Goal: Task Accomplishment & Management: Complete application form

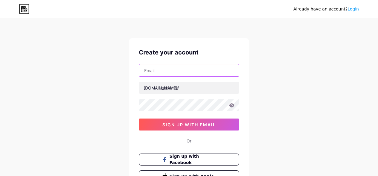
click at [192, 73] on input "text" at bounding box center [189, 70] width 100 height 12
paste input "[PERSON_NAME][EMAIL_ADDRESS][DOMAIN_NAME]"
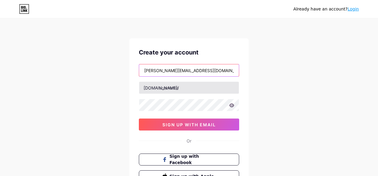
type input "[PERSON_NAME][EMAIL_ADDRESS][DOMAIN_NAME]"
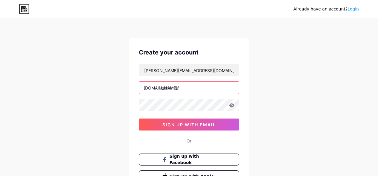
click at [207, 84] on input "text" at bounding box center [189, 88] width 100 height 12
type input "wdpelangi4d"
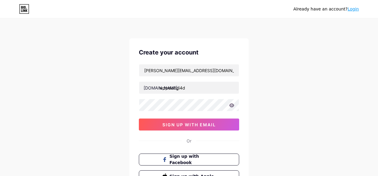
click at [96, 135] on div "Already have an account? Login Create your account [PERSON_NAME][EMAIL_ADDRESS]…" at bounding box center [189, 114] width 378 height 229
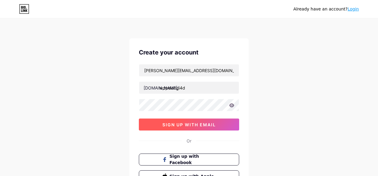
click at [162, 122] on button "sign up with email" at bounding box center [189, 124] width 100 height 12
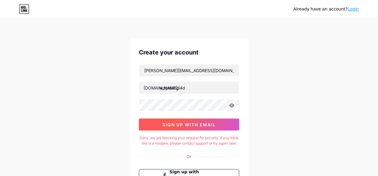
click at [210, 121] on button "sign up with email" at bounding box center [189, 124] width 100 height 12
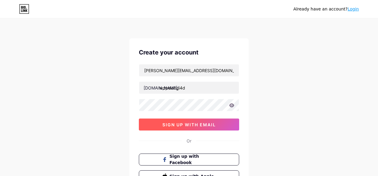
click at [197, 121] on button "sign up with email" at bounding box center [189, 124] width 100 height 12
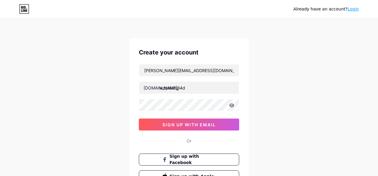
drag, startPoint x: 287, startPoint y: 145, endPoint x: 284, endPoint y: 142, distance: 4.2
click at [287, 145] on div "Already have an account? Login Create your account [PERSON_NAME][EMAIL_ADDRESS]…" at bounding box center [189, 114] width 378 height 229
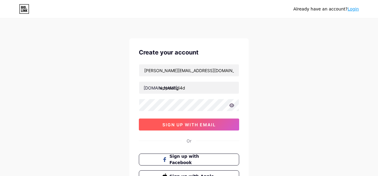
click at [200, 126] on span "sign up with email" at bounding box center [189, 124] width 53 height 5
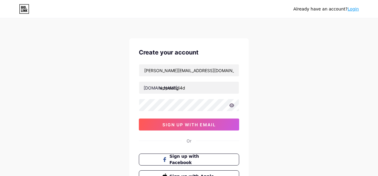
click at [325, 59] on div "Already have an account? Login Create your account [PERSON_NAME][EMAIL_ADDRESS]…" at bounding box center [189, 114] width 378 height 229
click at [342, 112] on div "Already have an account? Login Create your account [PERSON_NAME][EMAIL_ADDRESS]…" at bounding box center [189, 114] width 378 height 229
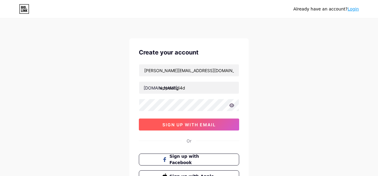
click at [185, 127] on span "sign up with email" at bounding box center [189, 124] width 53 height 5
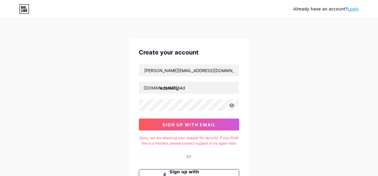
click at [316, 88] on div "Already have an account? Login Create your account [PERSON_NAME][EMAIL_ADDRESS]…" at bounding box center [189, 122] width 378 height 244
drag, startPoint x: 337, startPoint y: 62, endPoint x: 328, endPoint y: 56, distance: 10.9
click at [336, 62] on div "Already have an account? Login Create your account [PERSON_NAME][EMAIL_ADDRESS]…" at bounding box center [189, 122] width 378 height 244
